Goal: Complete application form

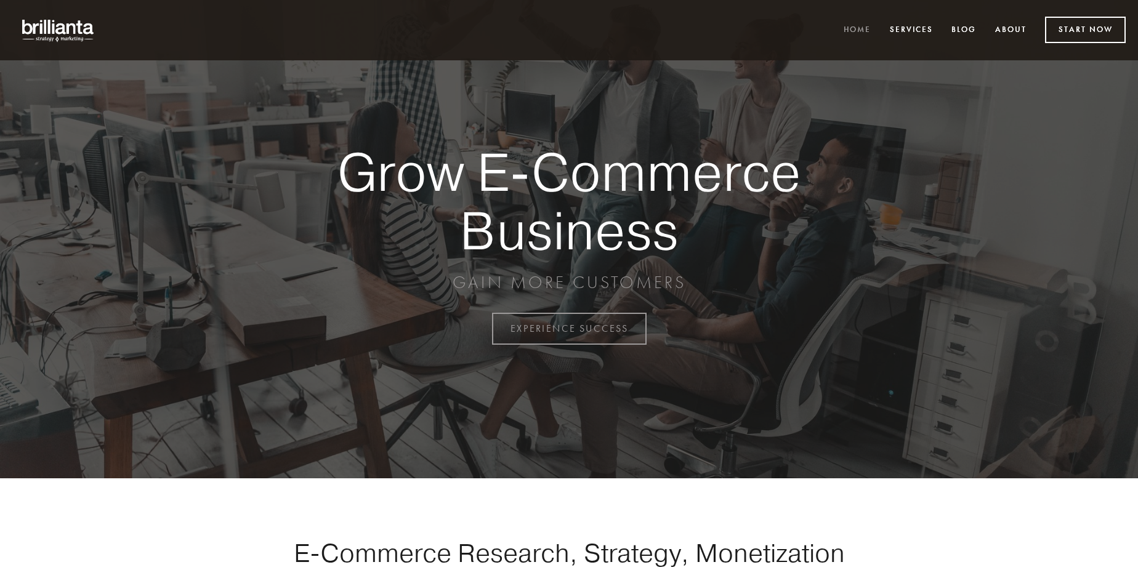
scroll to position [3229, 0]
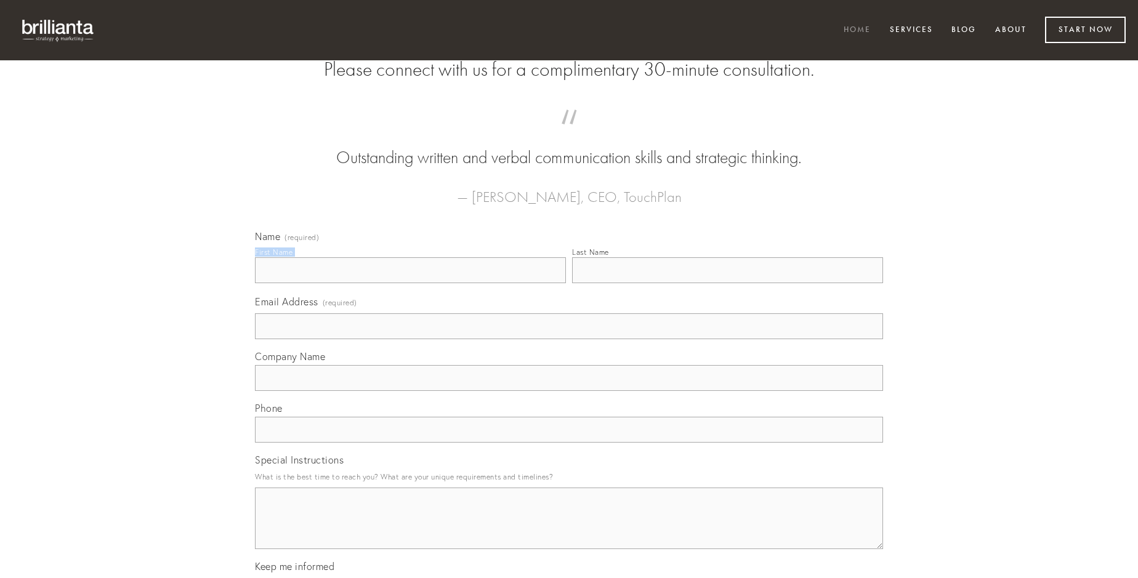
type input "[PERSON_NAME]"
click at [727, 283] on input "Last Name" at bounding box center [727, 270] width 311 height 26
type input "[PERSON_NAME]"
click at [569, 339] on input "Email Address (required)" at bounding box center [569, 326] width 628 height 26
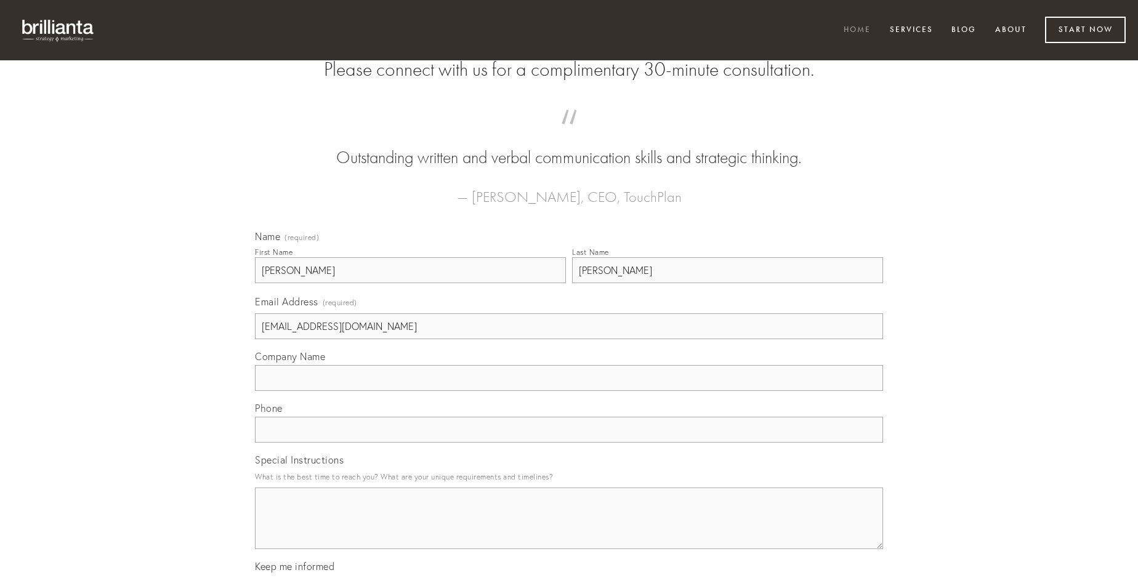
type input "[EMAIL_ADDRESS][DOMAIN_NAME]"
click at [569, 391] on input "Company Name" at bounding box center [569, 378] width 628 height 26
type input "fuga"
click at [569, 443] on input "text" at bounding box center [569, 430] width 628 height 26
click at [569, 530] on textarea "Special Instructions" at bounding box center [569, 519] width 628 height 62
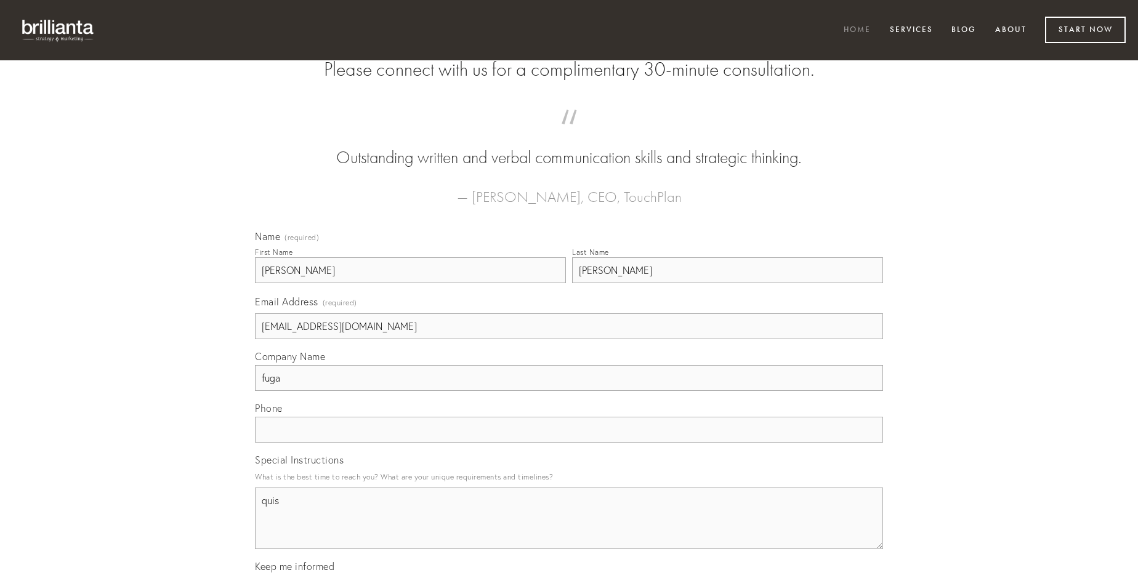
type textarea "quis"
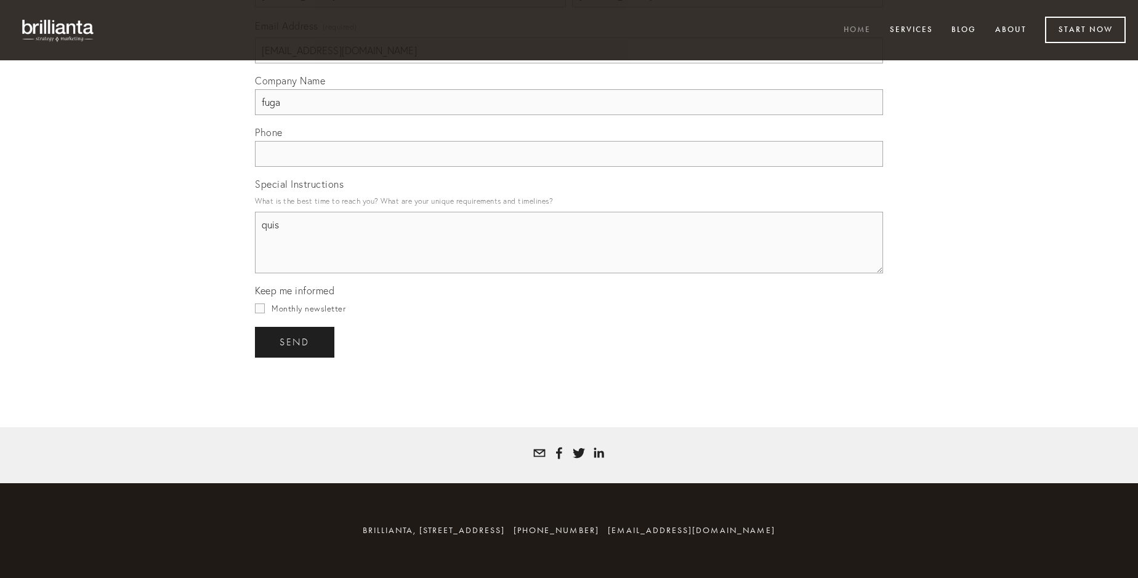
click at [296, 342] on span "send" at bounding box center [295, 342] width 30 height 11
